Goal: Navigation & Orientation: Find specific page/section

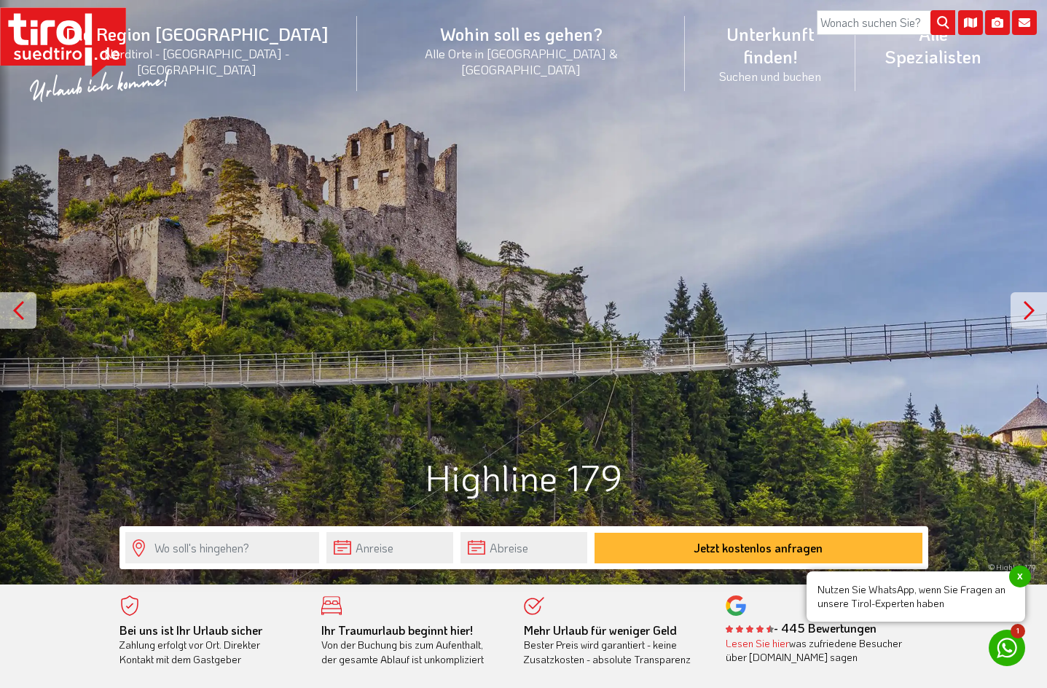
click at [1025, 303] on div at bounding box center [1028, 310] width 36 height 36
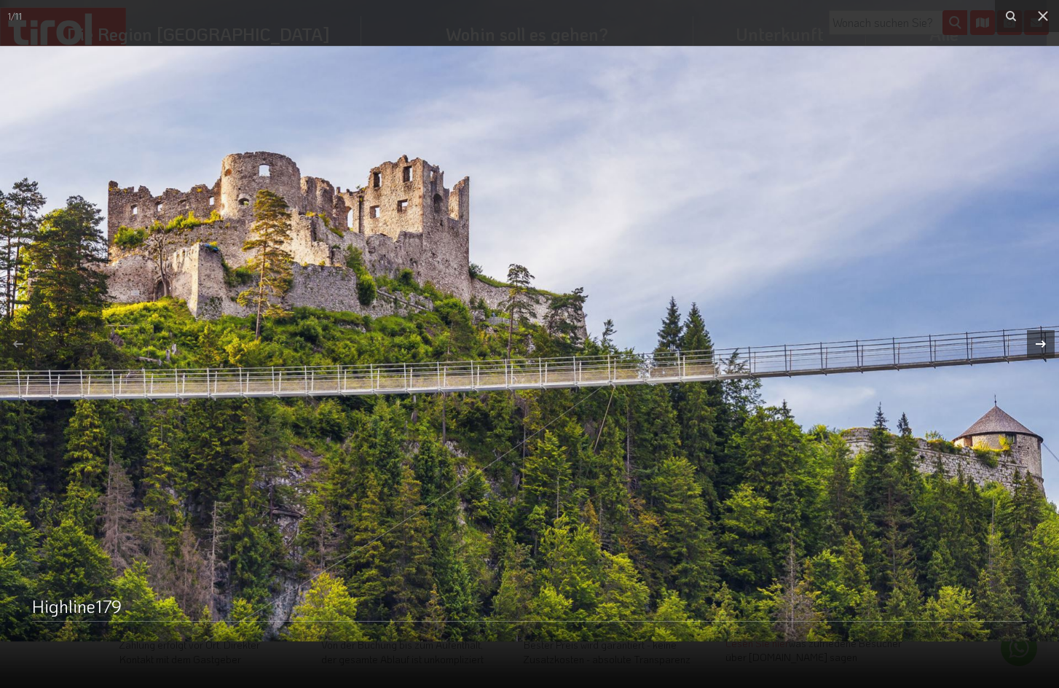
click at [1041, 337] on icon at bounding box center [1040, 343] width 17 height 17
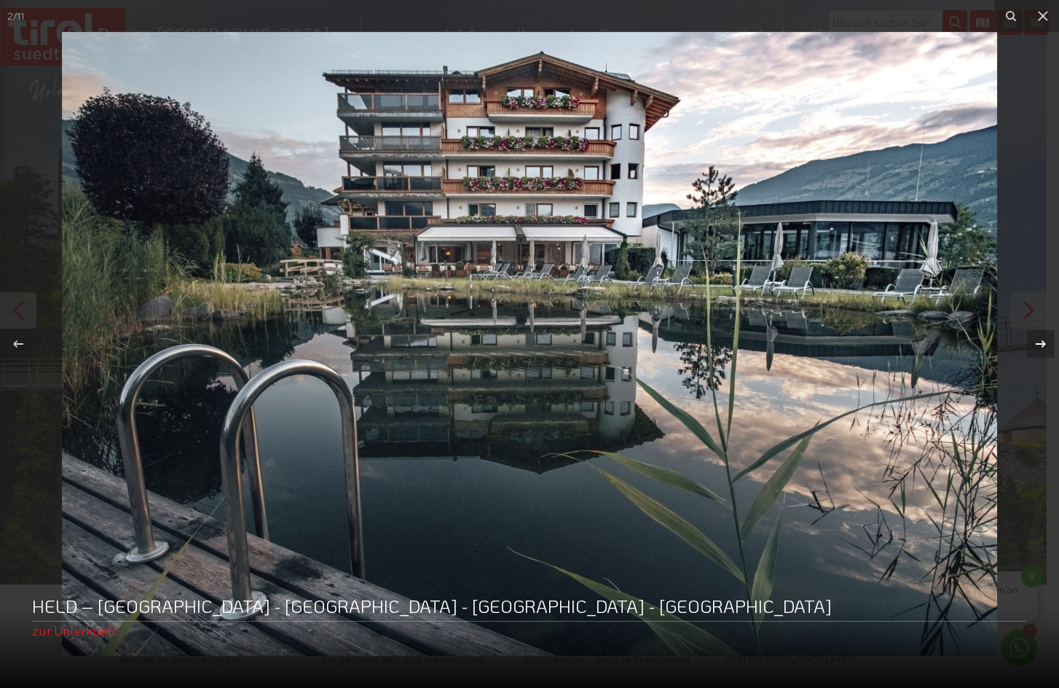
click at [1041, 337] on icon at bounding box center [1040, 343] width 17 height 17
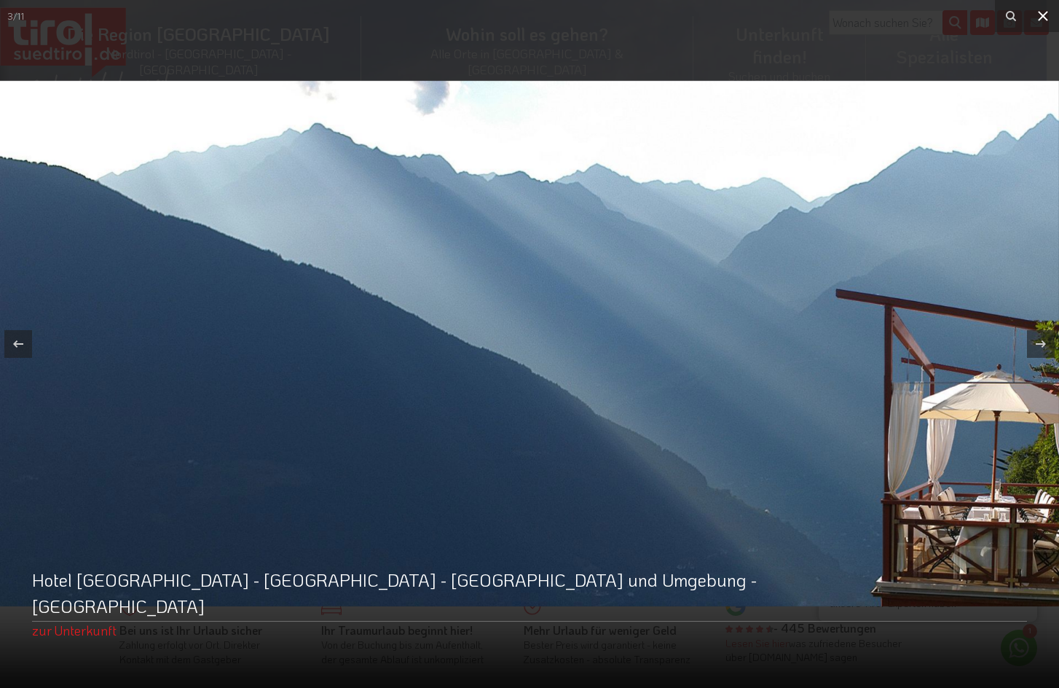
click at [1045, 12] on icon at bounding box center [1042, 15] width 17 height 17
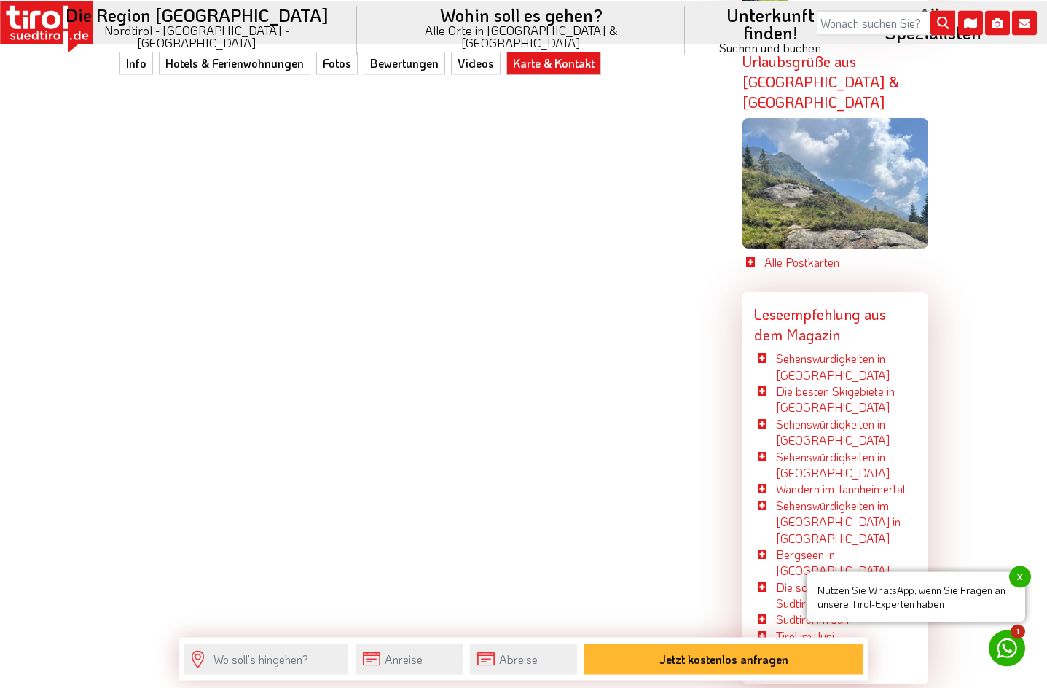
scroll to position [4383, 0]
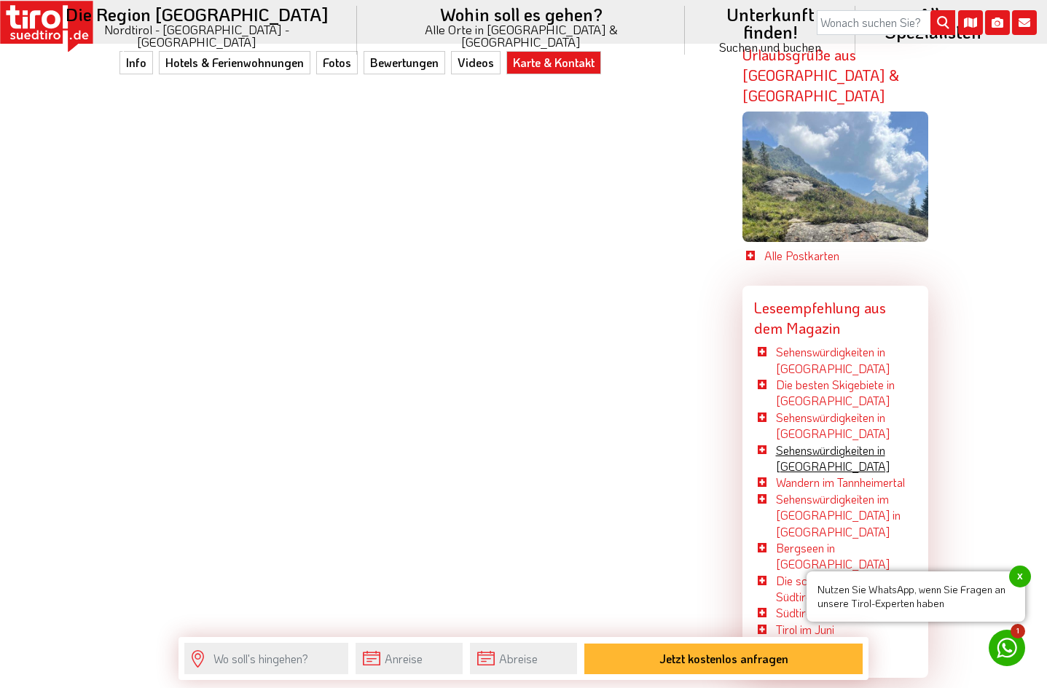
click at [800, 442] on link "Sehenswürdigkeiten in [GEOGRAPHIC_DATA]" at bounding box center [833, 457] width 114 height 31
